Goal: Task Accomplishment & Management: Manage account settings

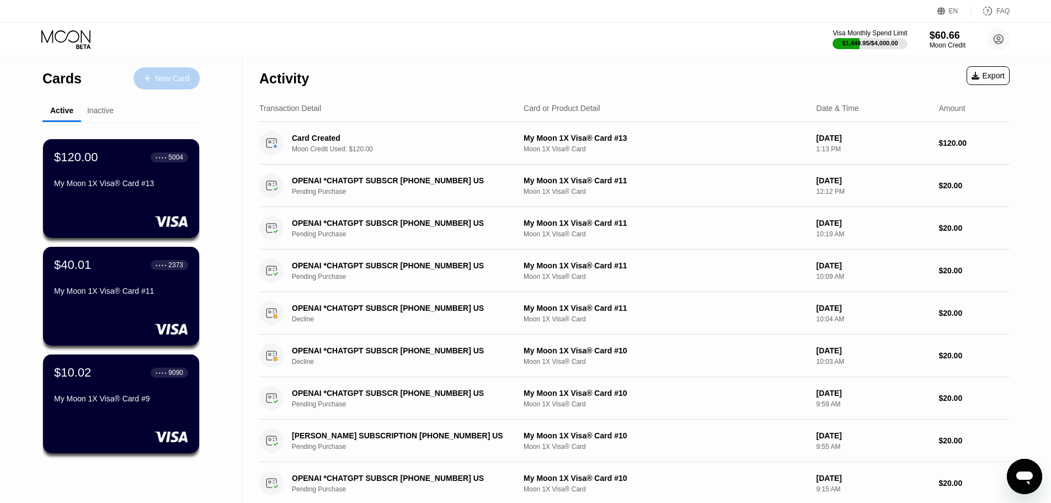
click at [177, 85] on div "New Card" at bounding box center [167, 78] width 66 height 22
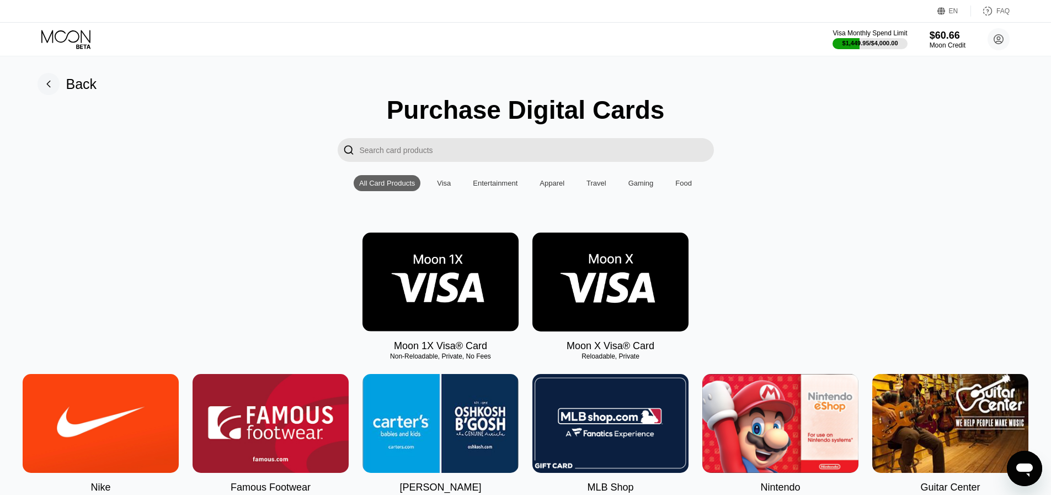
click at [596, 299] on img at bounding box center [611, 281] width 156 height 99
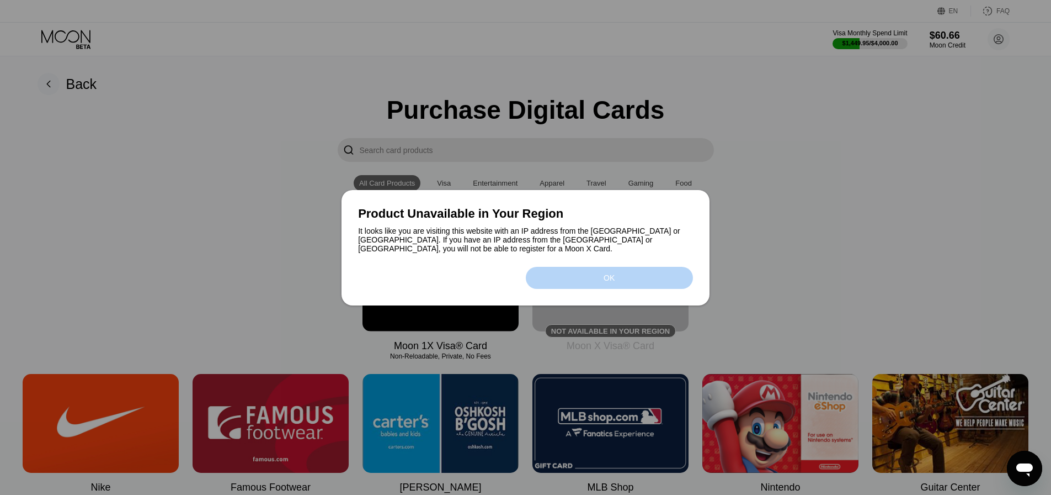
click at [578, 273] on div "OK" at bounding box center [609, 278] width 167 height 22
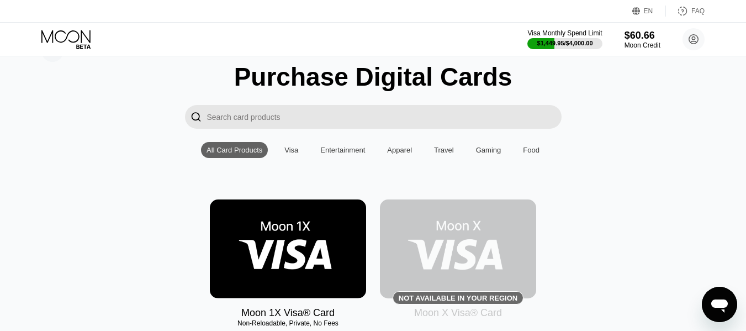
scroll to position [166, 0]
